Goal: Information Seeking & Learning: Learn about a topic

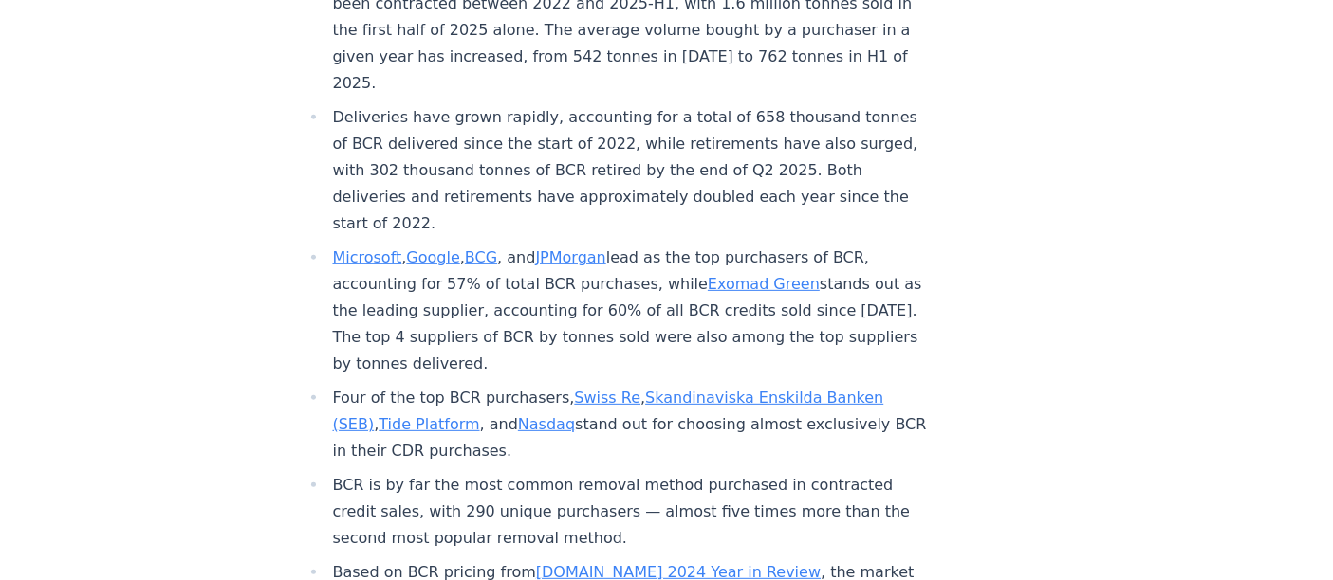
scroll to position [842, 0]
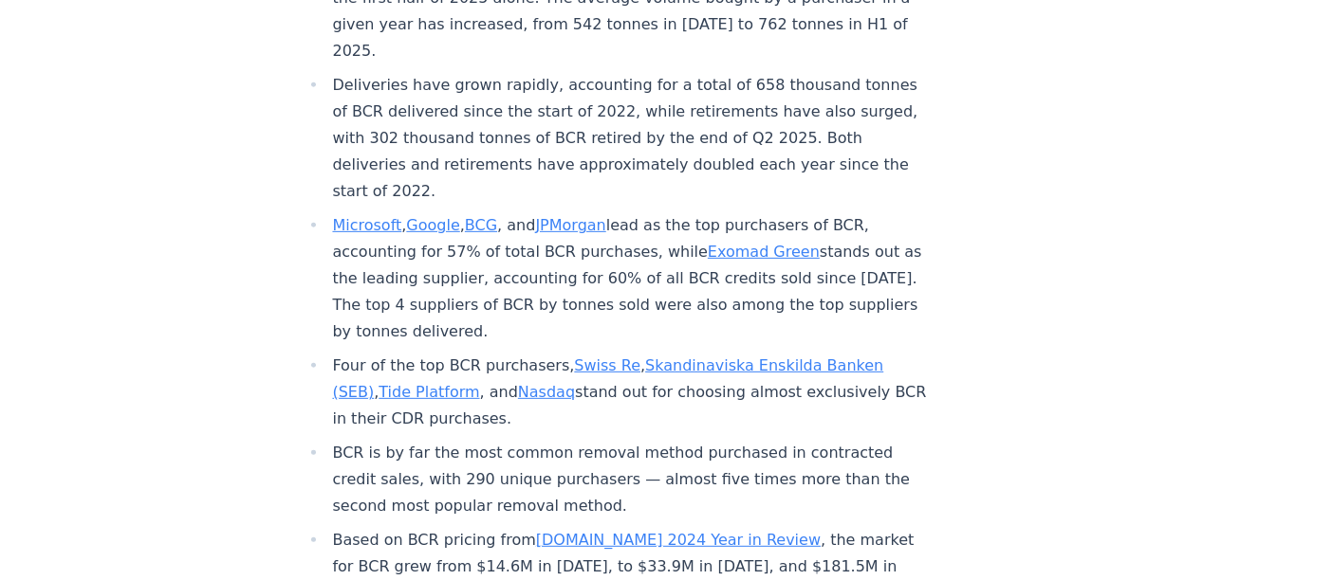
drag, startPoint x: 608, startPoint y: 116, endPoint x: 562, endPoint y: 273, distance: 163.9
click at [560, 273] on li "Microsoft , Google , BCG , and JPMorgan lead as the top purchasers of BCR, acco…" at bounding box center [628, 278] width 603 height 133
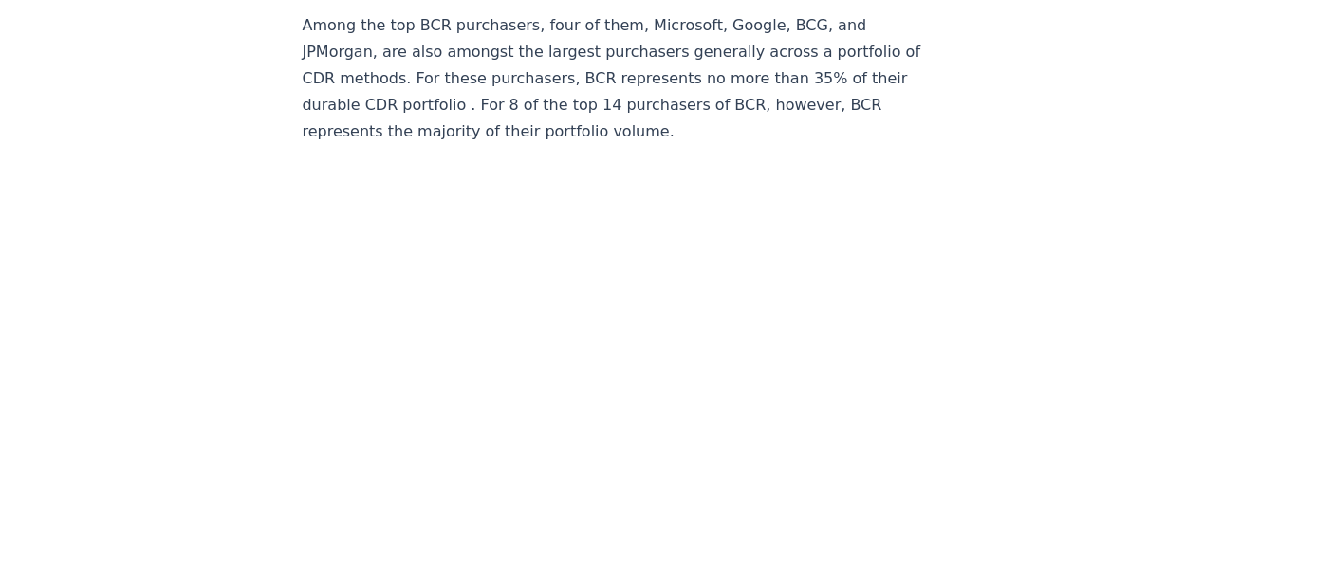
scroll to position [7904, 0]
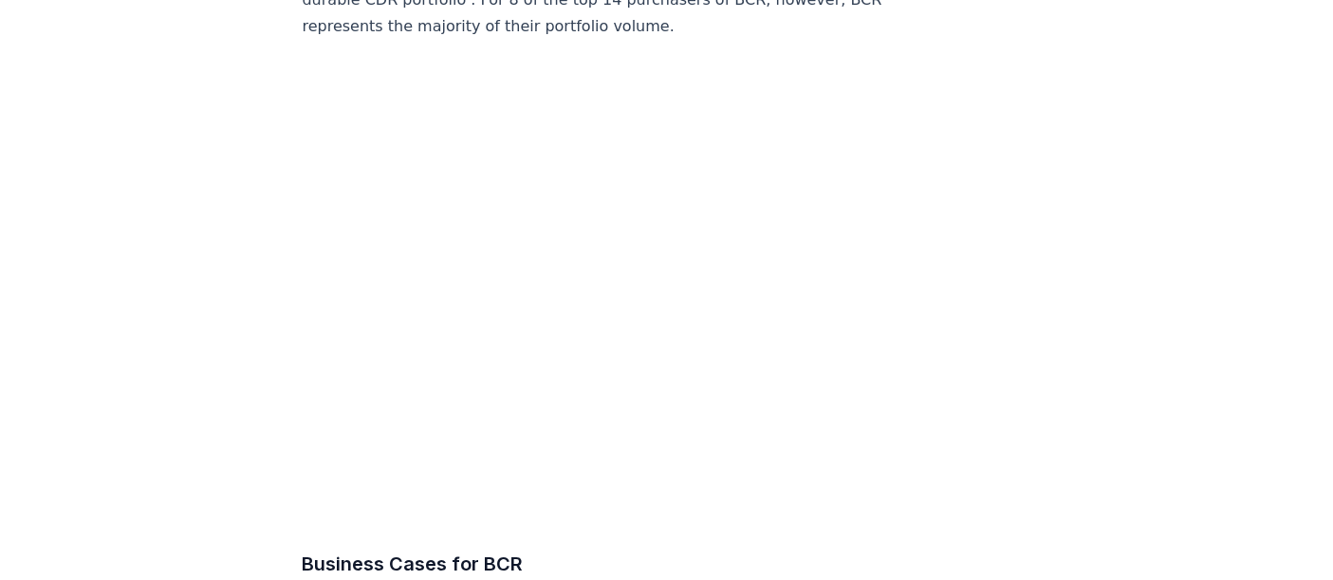
drag, startPoint x: 1224, startPoint y: 341, endPoint x: 844, endPoint y: 321, distance: 379.9
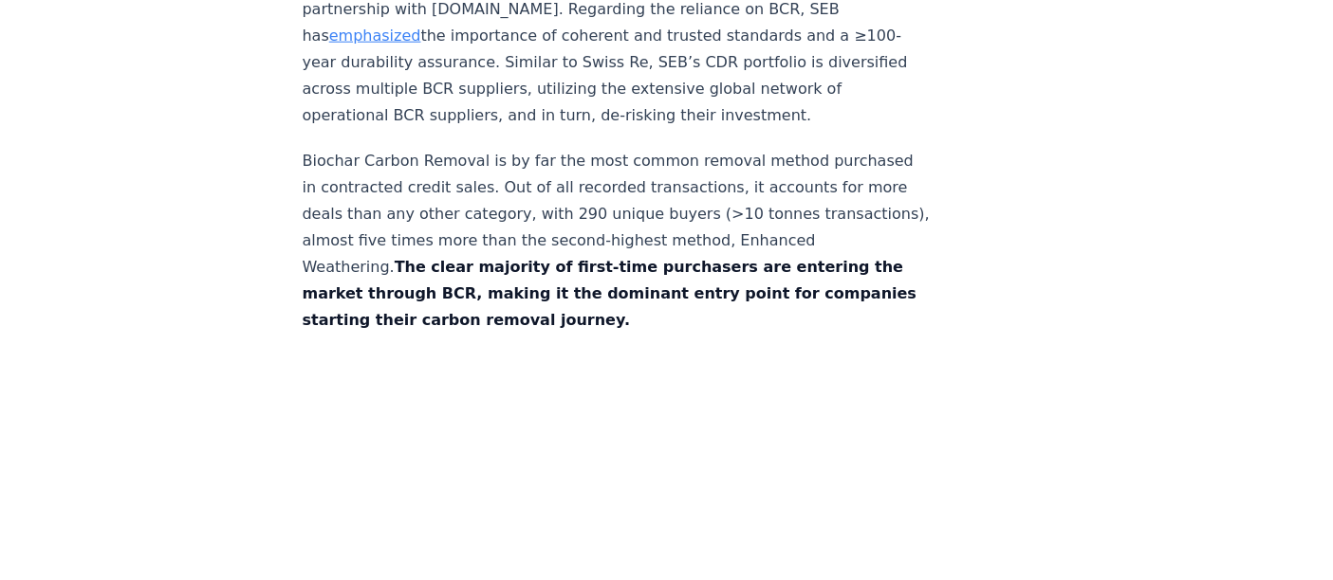
scroll to position [9400, 0]
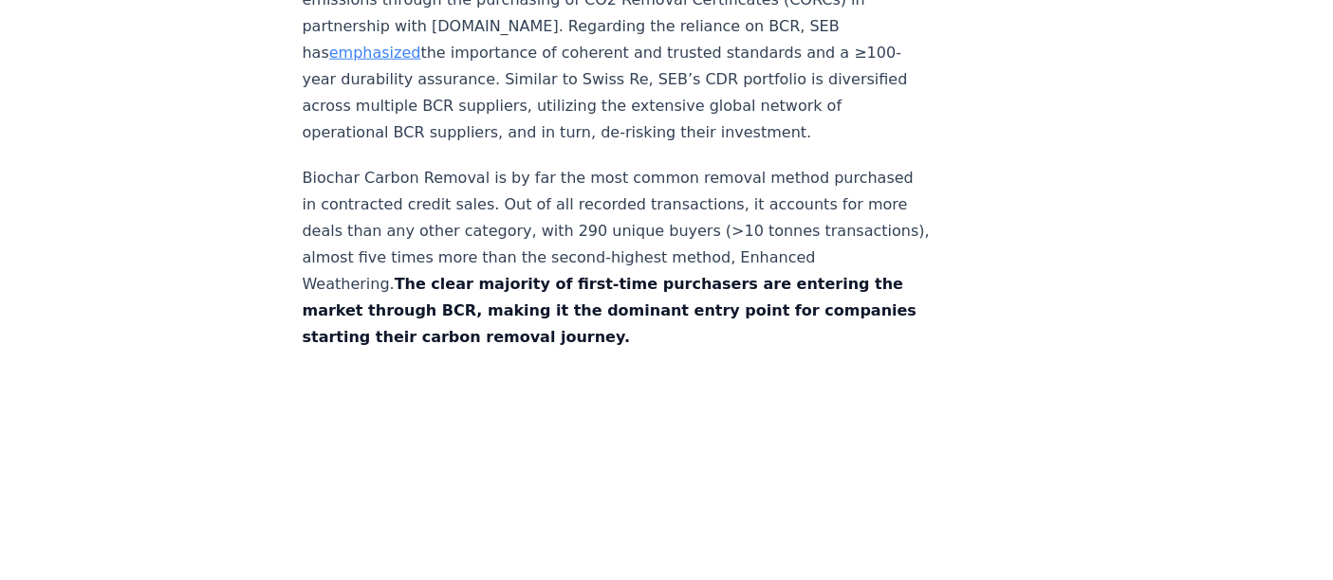
click at [547, 218] on p "Biochar Carbon Removal is by far the most common removal method purchased in co…" at bounding box center [617, 258] width 628 height 186
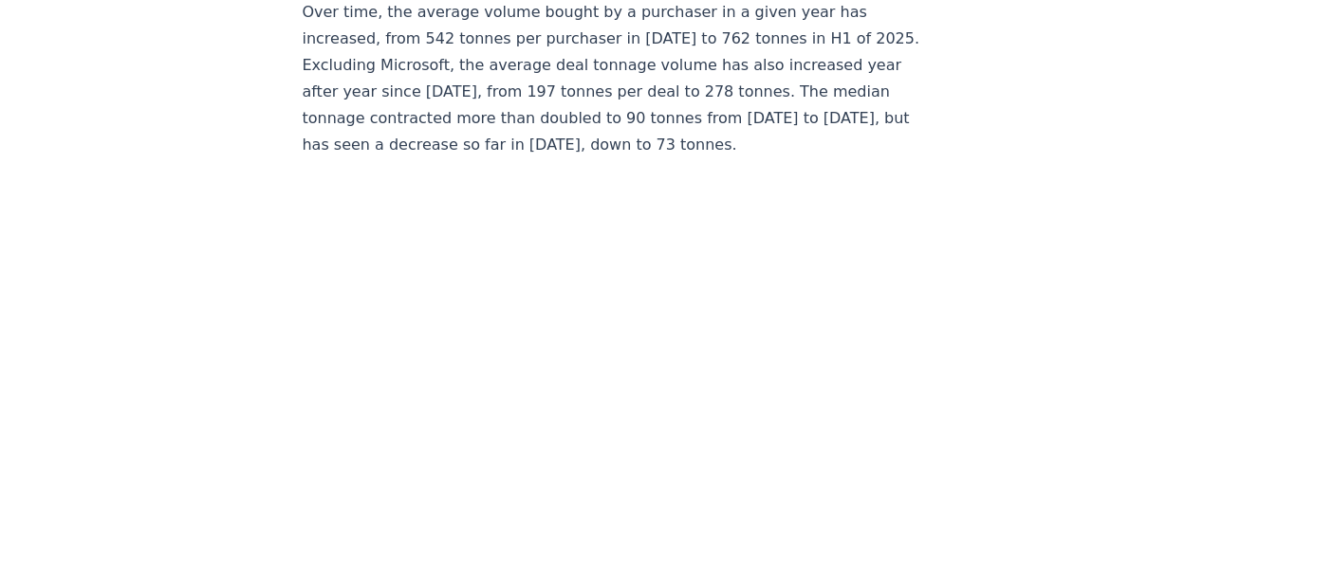
scroll to position [10454, 0]
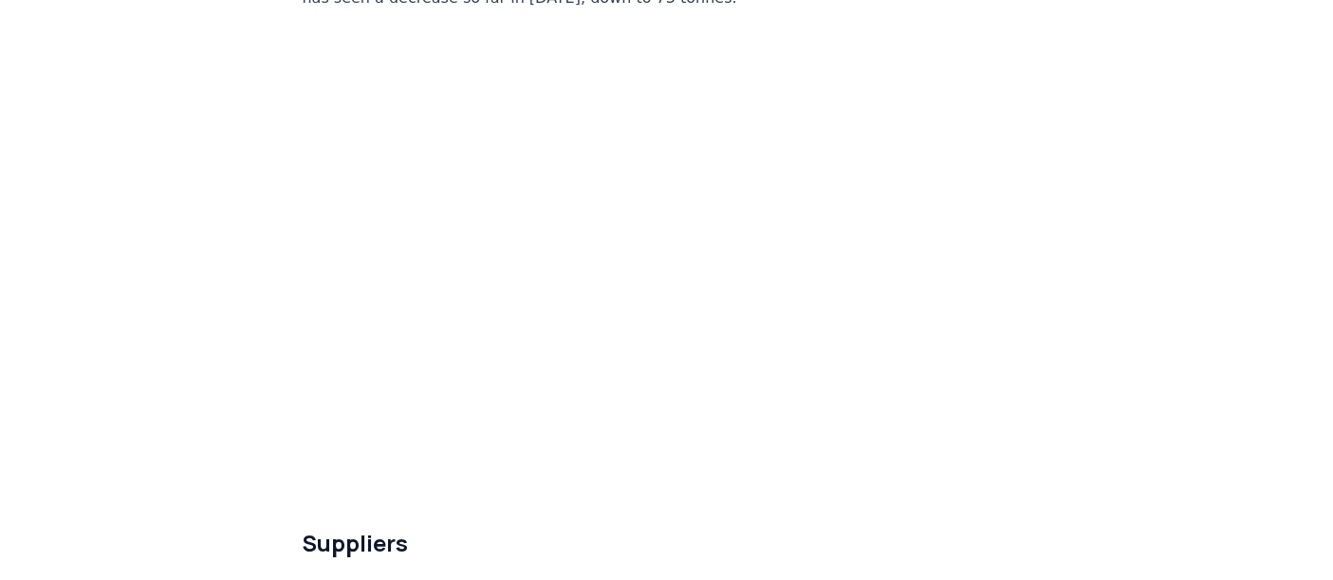
scroll to position [10560, 0]
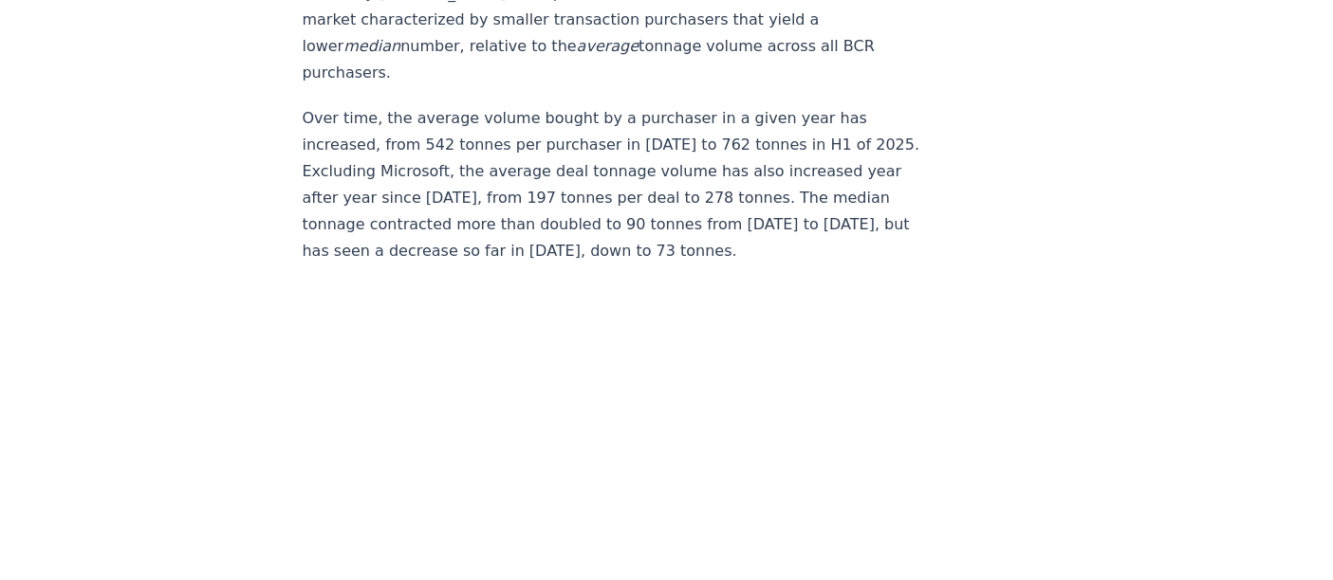
scroll to position [10454, 0]
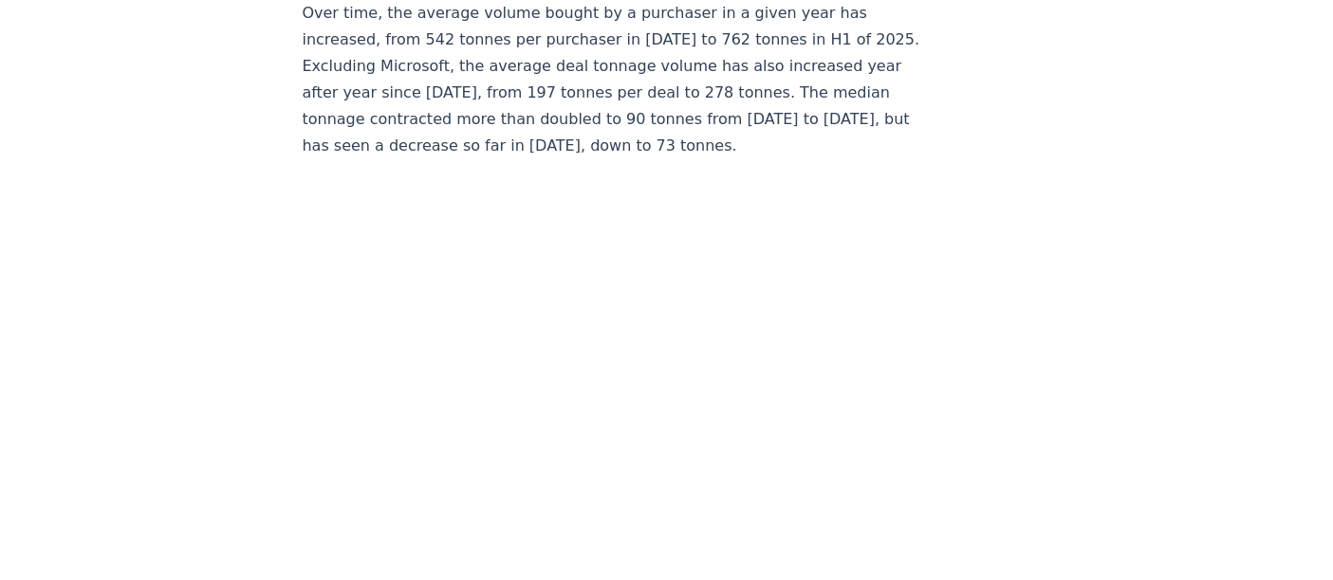
drag, startPoint x: 848, startPoint y: 287, endPoint x: 1292, endPoint y: 45, distance: 506.0
click at [730, 86] on p "Over time, the average volume bought by a purchaser in a given year has increas…" at bounding box center [617, 79] width 628 height 159
click at [582, 54] on p "Over time, the average volume bought by a purchaser in a given year has increas…" at bounding box center [617, 79] width 628 height 159
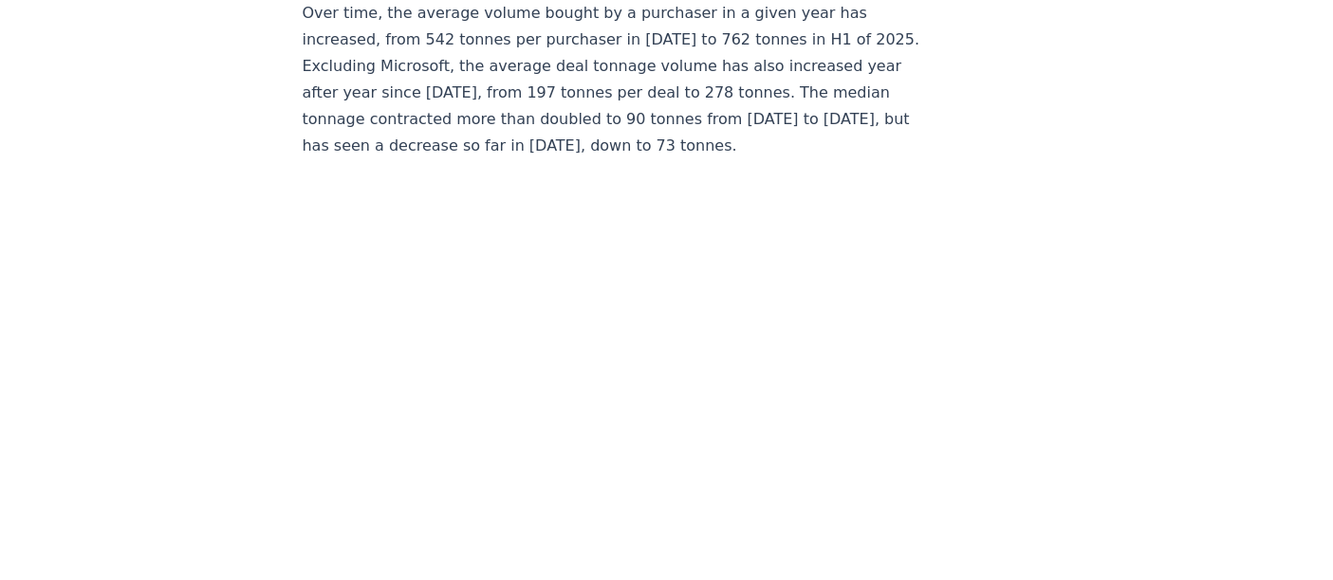
drag, startPoint x: 523, startPoint y: 49, endPoint x: 393, endPoint y: 92, distance: 136.8
click at [517, 50] on p "Over time, the average volume bought by a purchaser in a given year has increas…" at bounding box center [617, 79] width 628 height 159
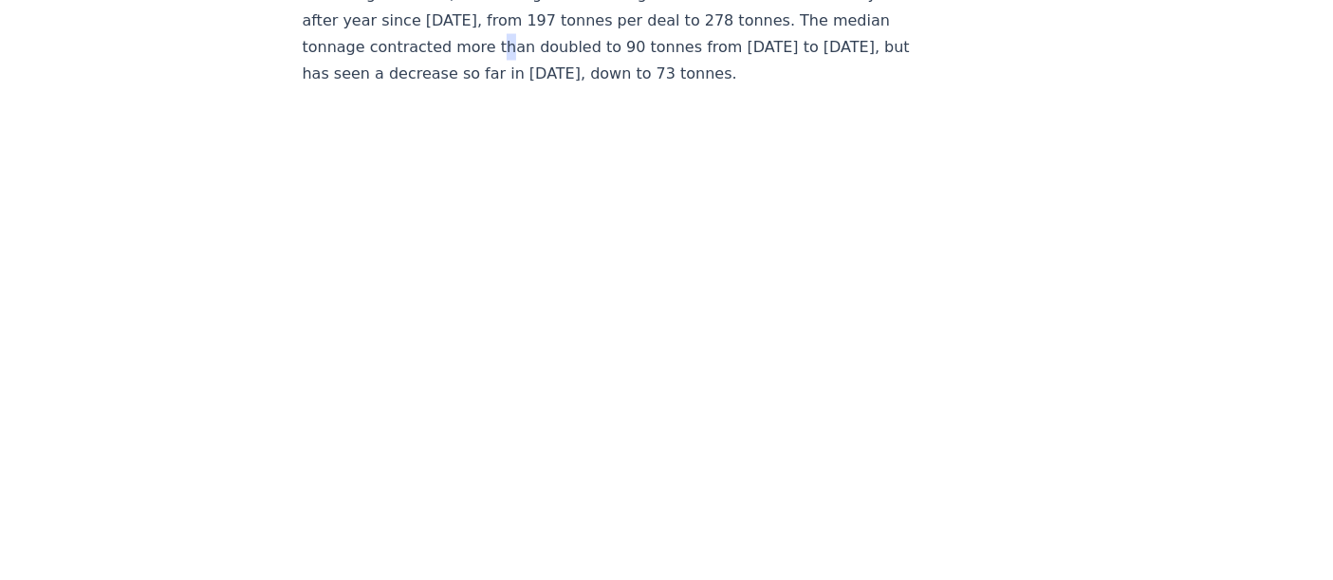
scroll to position [10560, 0]
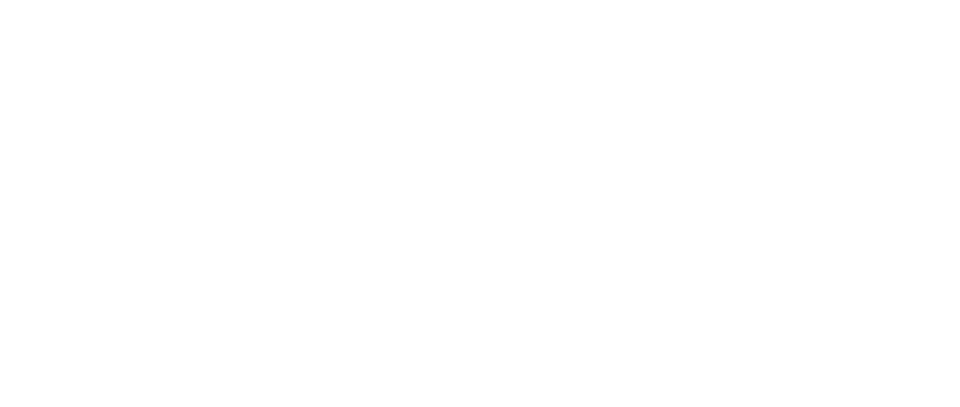
scroll to position [8007, 0]
drag, startPoint x: 115, startPoint y: 122, endPoint x: 668, endPoint y: 332, distance: 591.4
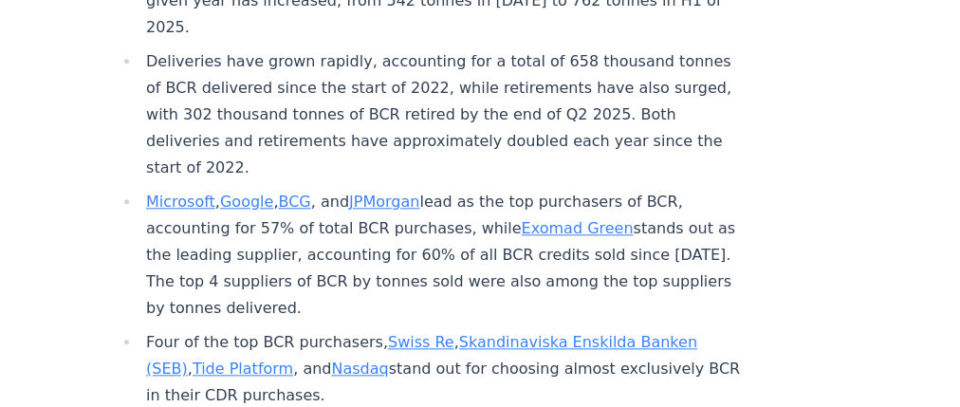
scroll to position [1146, 0]
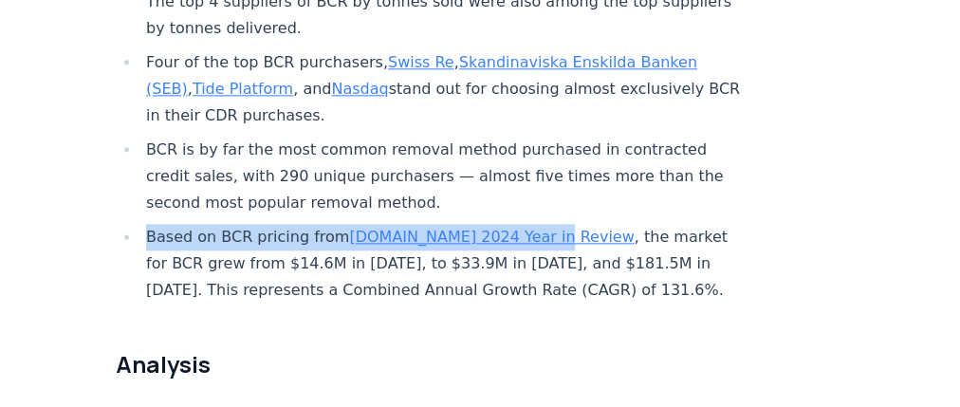
drag, startPoint x: 144, startPoint y: 175, endPoint x: 525, endPoint y: 157, distance: 381.7
click at [150, 224] on li "Based on BCR pricing from [DOMAIN_NAME] 2024 Year in Review , the market for BC…" at bounding box center [441, 264] width 603 height 80
drag, startPoint x: 147, startPoint y: 177, endPoint x: 530, endPoint y: 180, distance: 383.2
click at [530, 224] on li "Based on BCR pricing from [DOMAIN_NAME] 2024 Year in Review , the market for BC…" at bounding box center [441, 264] width 603 height 80
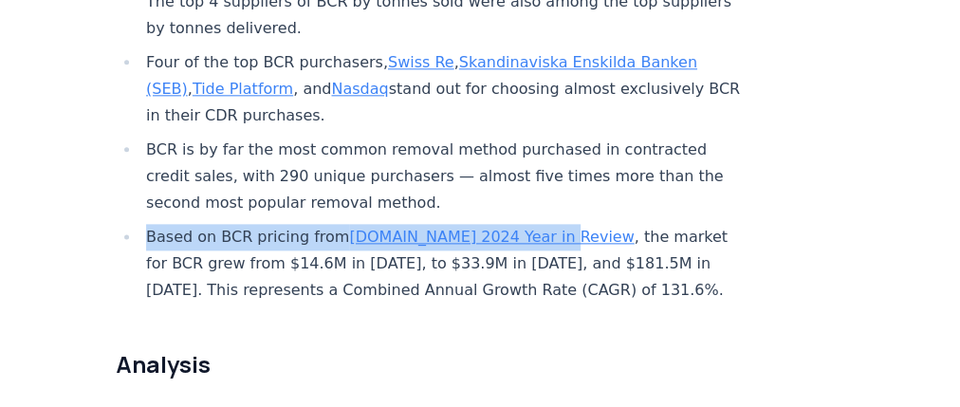
copy li "Based on BCR pricing from [DOMAIN_NAME] 2024 Year in Review"
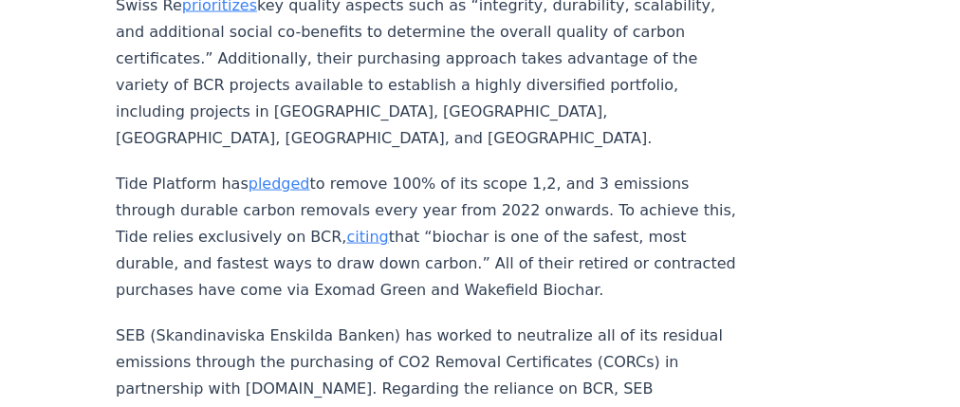
scroll to position [10012, 0]
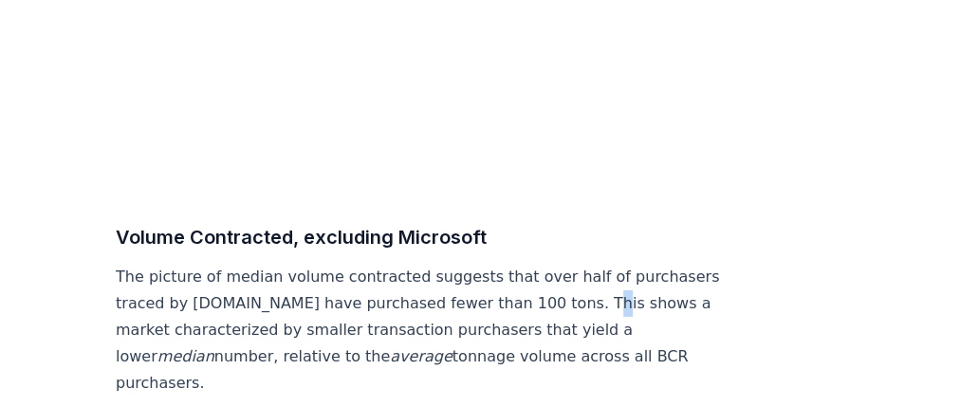
drag, startPoint x: 961, startPoint y: 96, endPoint x: 511, endPoint y: 260, distance: 478.6
click at [540, 264] on p "The picture of median volume contracted suggests that over half of purchasers t…" at bounding box center [430, 330] width 628 height 133
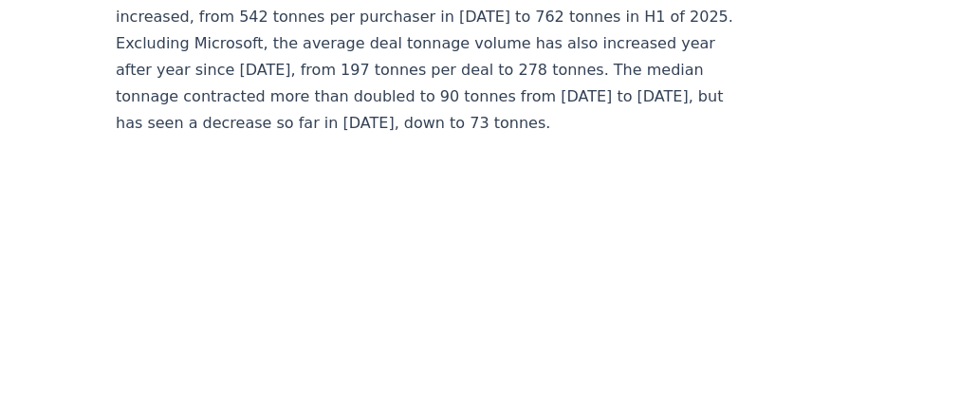
scroll to position [10392, 0]
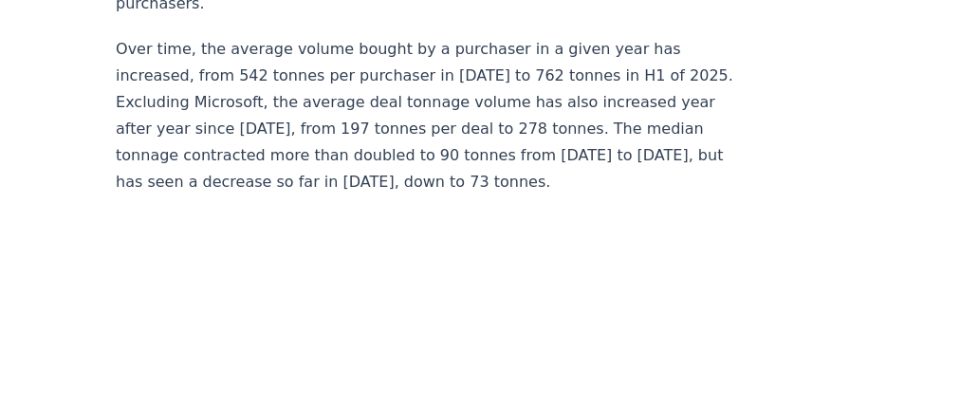
drag, startPoint x: 116, startPoint y: 166, endPoint x: 599, endPoint y: 155, distance: 482.9
click at [213, 92] on p "Over time, the average volume bought by a purchaser in a given year has increas…" at bounding box center [430, 115] width 628 height 159
